Goal: Find specific page/section: Find specific page/section

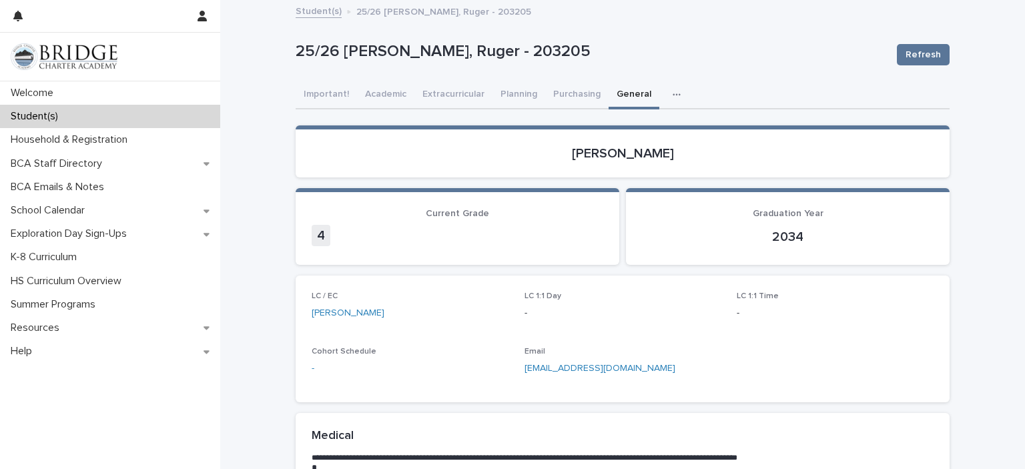
click at [86, 127] on div "Student(s)" at bounding box center [110, 116] width 220 height 23
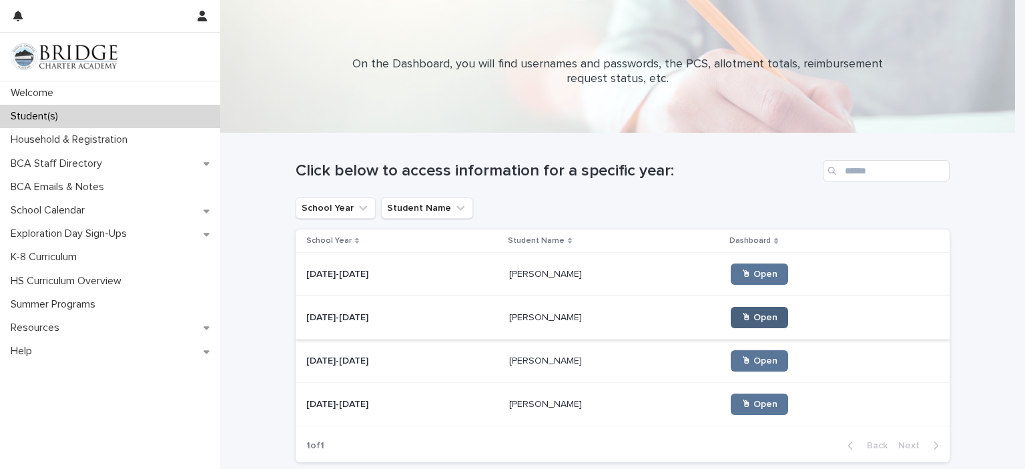
click at [741, 321] on span "🖱 Open" at bounding box center [759, 317] width 36 height 9
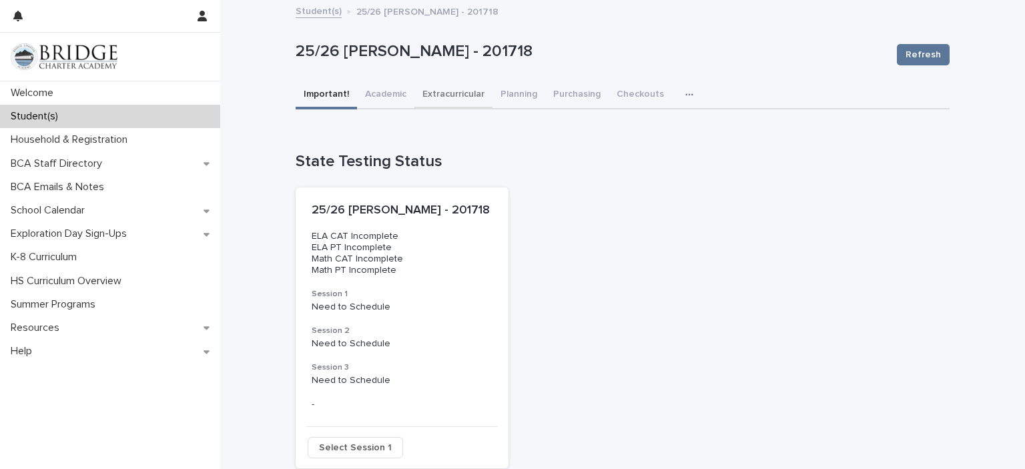
click at [443, 92] on button "Extracurricular" at bounding box center [453, 95] width 78 height 28
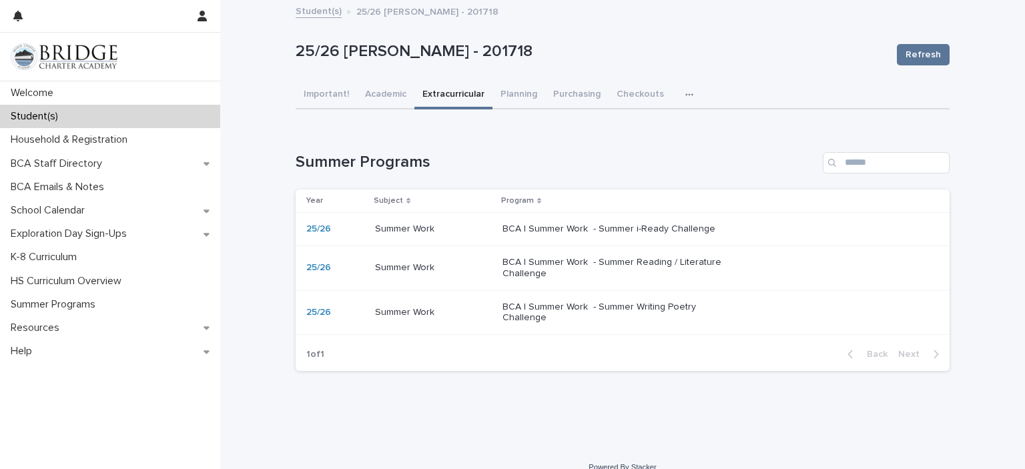
click at [419, 225] on p "Summer Work" at bounding box center [406, 228] width 62 height 14
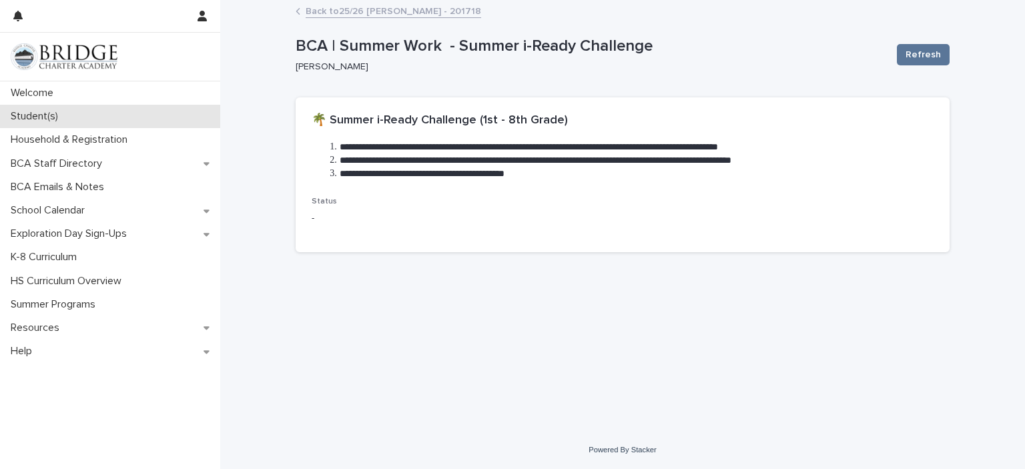
click at [43, 117] on p "Student(s)" at bounding box center [36, 116] width 63 height 13
